Goal: Complete application form

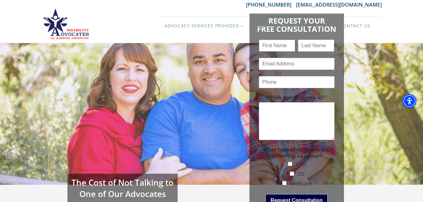
click at [282, 41] on input "Name *" at bounding box center [277, 46] width 36 height 12
type input "brittenee"
type input "[EMAIL_ADDRESS][DOMAIN_NAME]"
type input "[PHONE_NUMBER]"
click at [308, 43] on input "Last" at bounding box center [316, 46] width 36 height 12
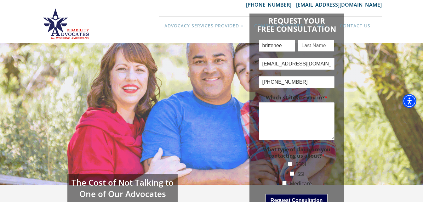
type input "heidcamp"
click at [294, 113] on textarea "Which state are you in? *" at bounding box center [297, 121] width 76 height 38
click at [326, 98] on span "*" at bounding box center [326, 97] width 3 height 7
click at [326, 102] on textarea "Which state are you in? *" at bounding box center [297, 121] width 76 height 38
click at [317, 96] on label "Which state are you in? *" at bounding box center [297, 98] width 76 height 7
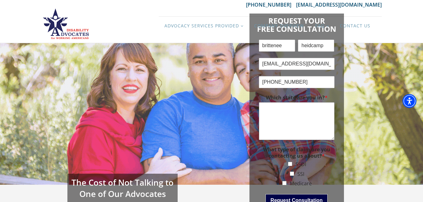
click at [317, 102] on textarea "Which state are you in? *" at bounding box center [297, 121] width 76 height 38
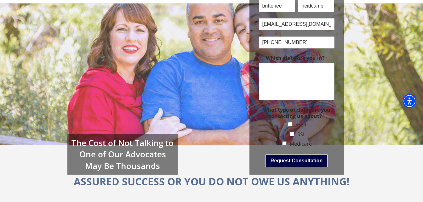
scroll to position [21, 0]
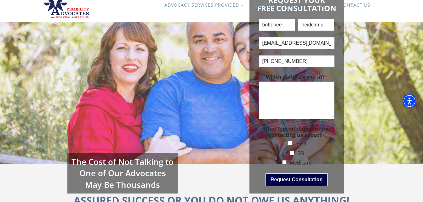
type textarea "a"
type textarea "A"
click at [304, 88] on textarea "Which state are you in? *" at bounding box center [297, 101] width 76 height 38
click at [307, 91] on textarea "Which state are you in? *" at bounding box center [297, 101] width 76 height 38
type textarea "[GEOGRAPHIC_DATA], [US_STATE]"
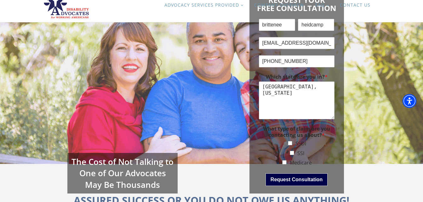
click at [292, 153] on input "SSI" at bounding box center [292, 153] width 4 height 4
checkbox input "true"
click at [292, 176] on button "Request Consultation" at bounding box center [297, 180] width 62 height 13
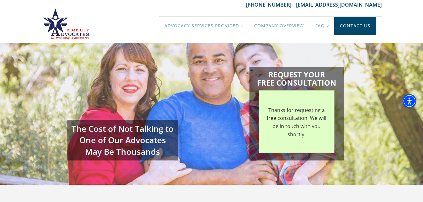
click at [370, 29] on link "Contact Us" at bounding box center [356, 26] width 42 height 18
